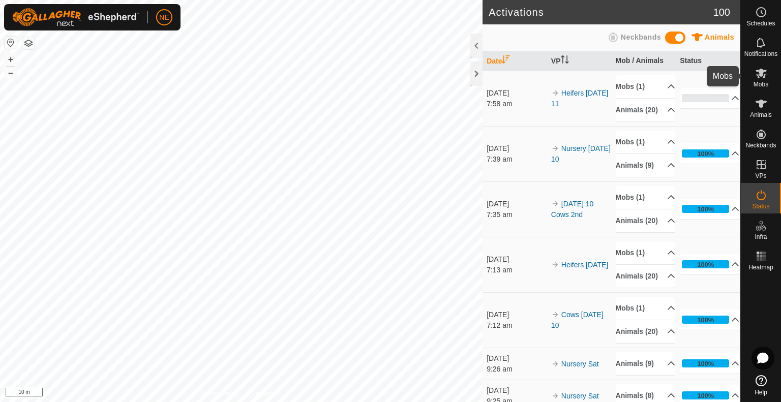
click at [761, 90] on div "Mobs" at bounding box center [760, 76] width 40 height 30
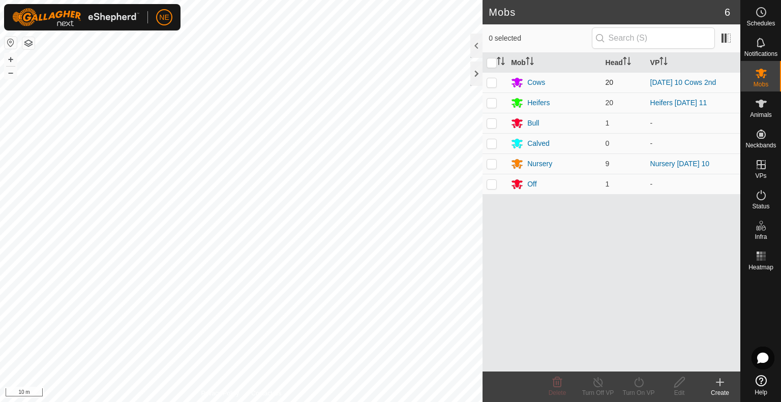
click at [490, 83] on p-checkbox at bounding box center [491, 82] width 10 height 8
checkbox input "true"
click at [643, 389] on div "Turn On VP" at bounding box center [638, 392] width 41 height 9
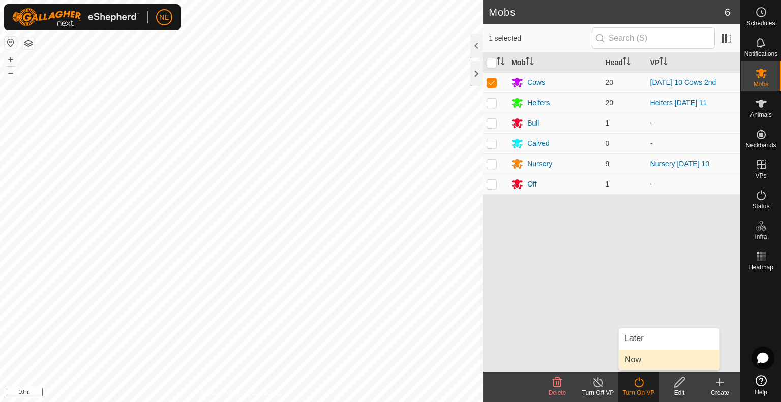
click at [635, 365] on link "Now" at bounding box center [669, 360] width 101 height 20
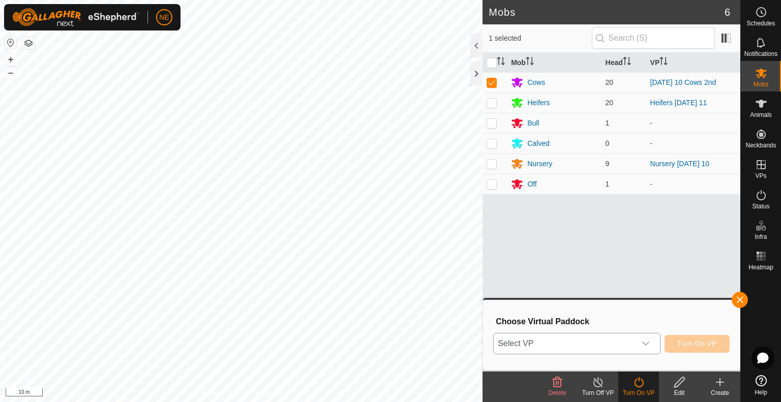
click at [646, 345] on icon "dropdown trigger" at bounding box center [645, 343] width 8 height 8
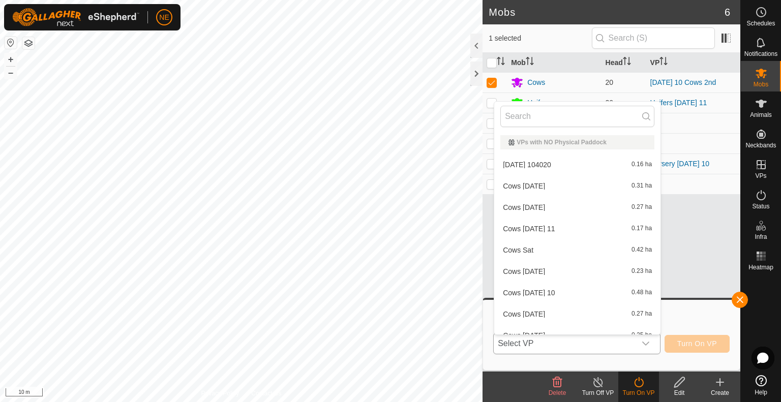
click at [537, 234] on li "Cows [DATE] 11 0.17 ha" at bounding box center [577, 229] width 166 height 20
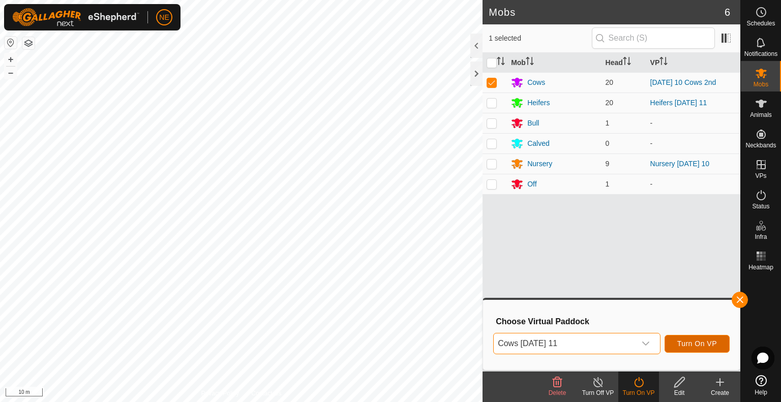
click at [708, 347] on span "Turn On VP" at bounding box center [697, 343] width 40 height 8
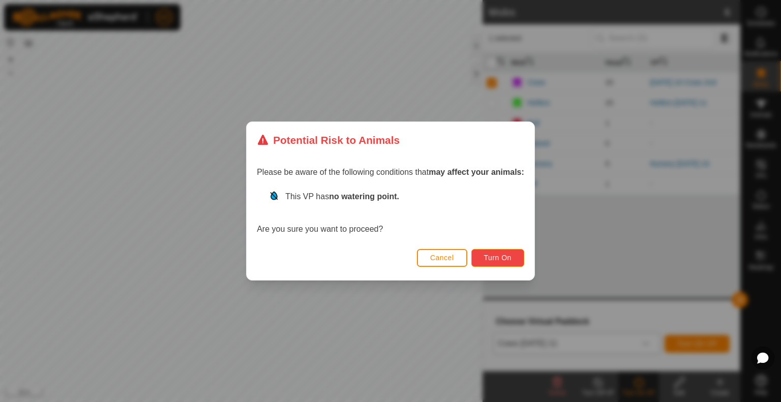
click at [488, 255] on span "Turn On" at bounding box center [497, 258] width 27 height 8
